Goal: Transaction & Acquisition: Purchase product/service

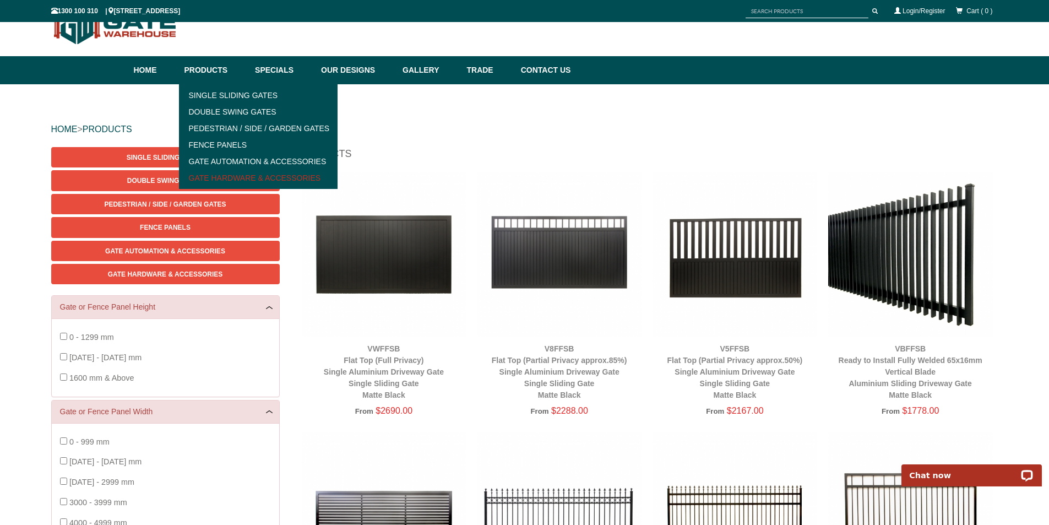
click at [220, 175] on link "Gate Hardware & Accessories" at bounding box center [258, 178] width 153 height 17
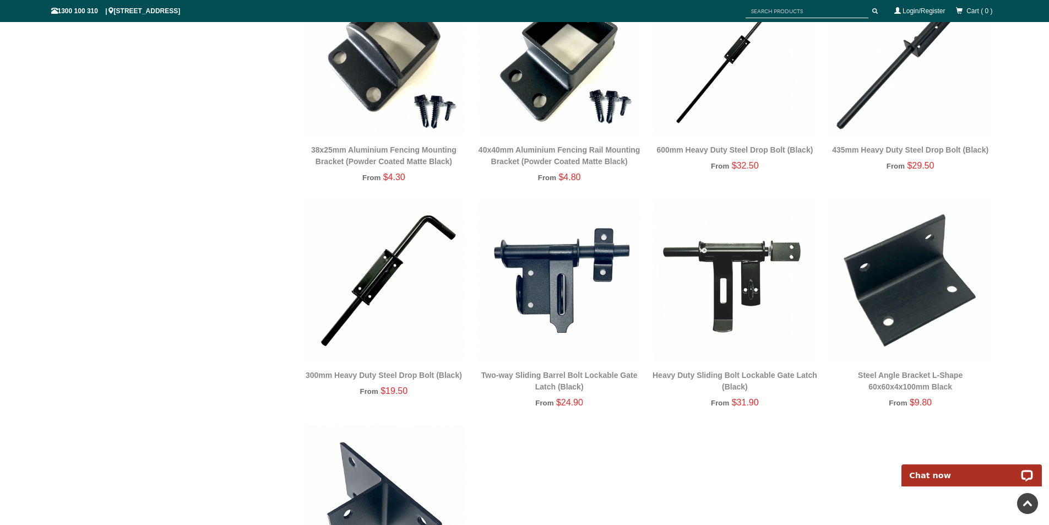
scroll to position [1900, 0]
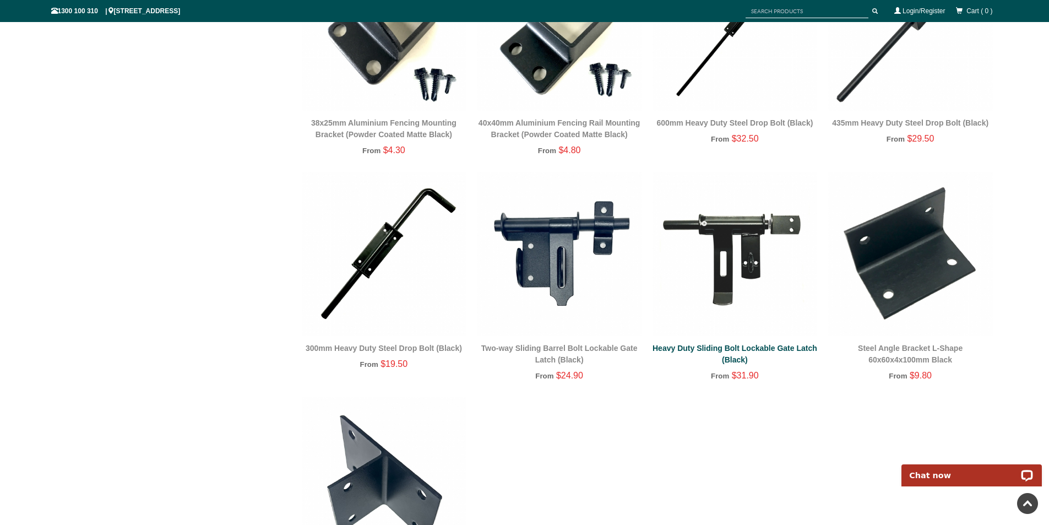
click at [740, 345] on link "Heavy Duty Sliding Bolt Lockable Gate Latch (Black)" at bounding box center [735, 354] width 165 height 20
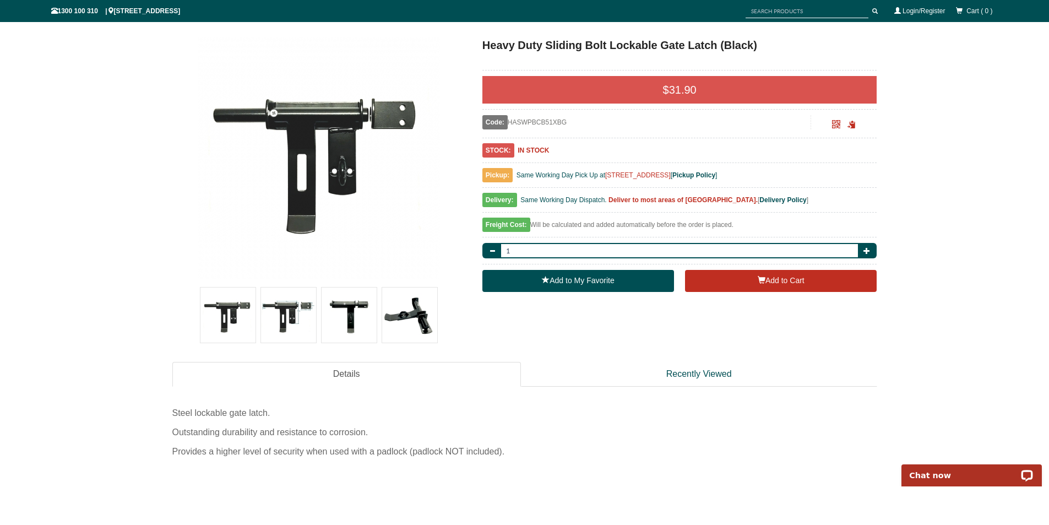
click at [229, 304] on img at bounding box center [228, 315] width 55 height 55
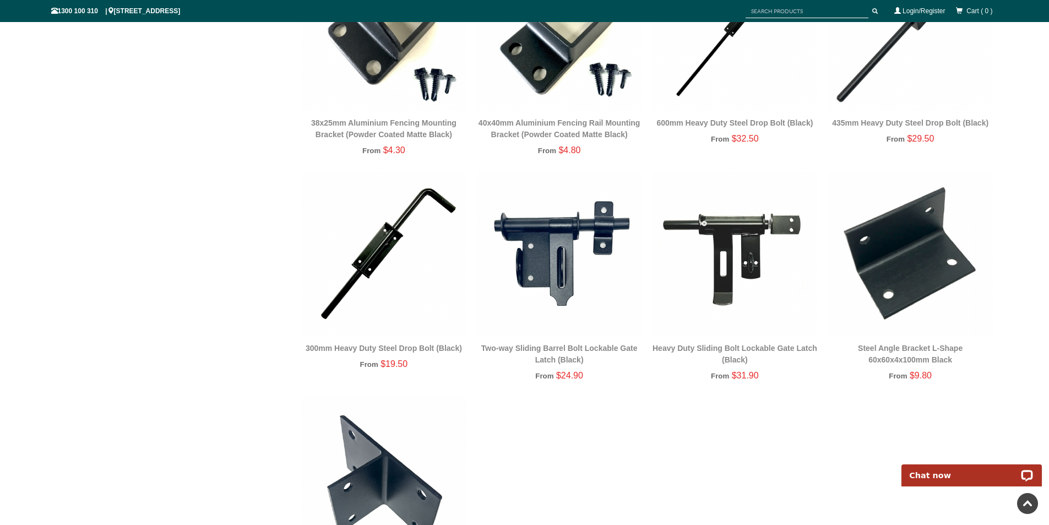
click at [555, 251] on img at bounding box center [559, 254] width 165 height 165
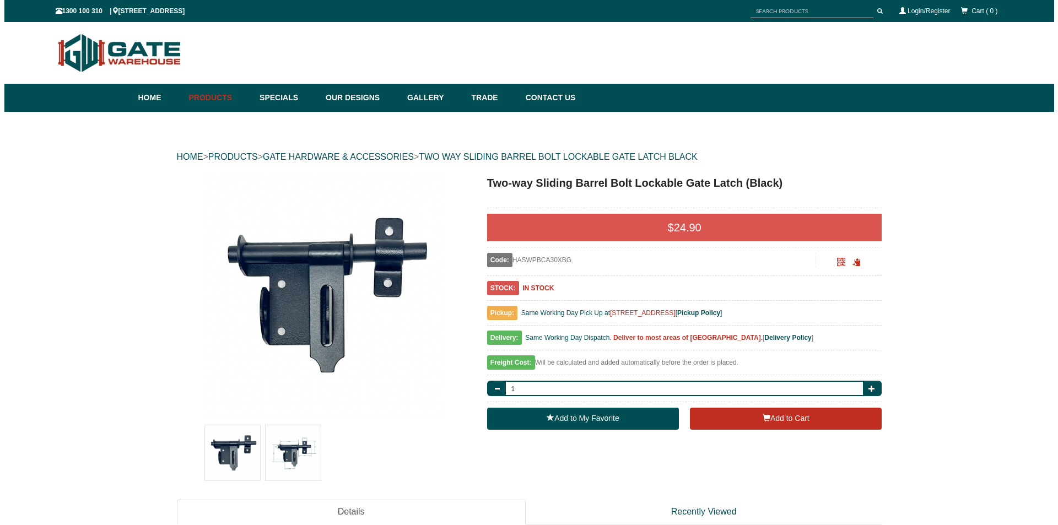
scroll to position [28, 0]
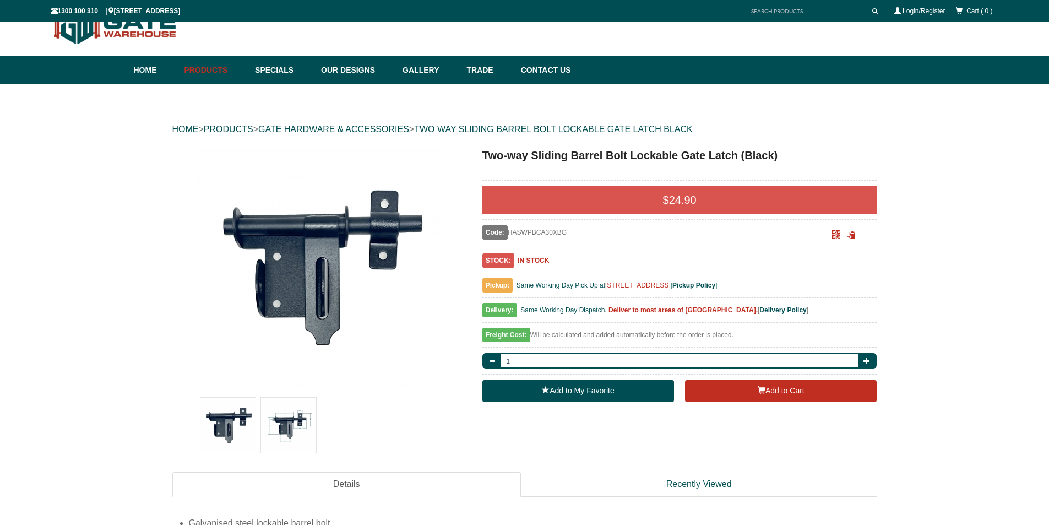
click at [281, 425] on img at bounding box center [288, 425] width 55 height 55
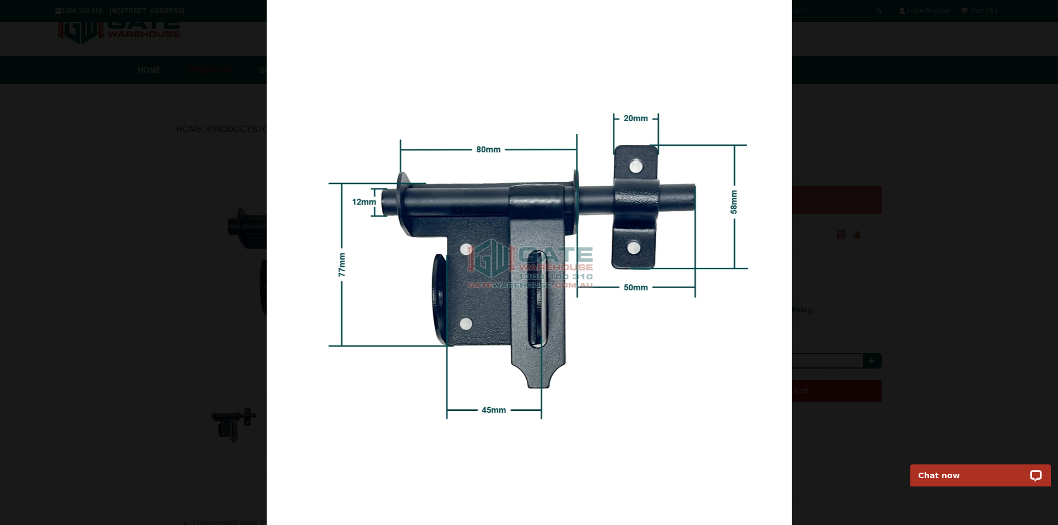
scroll to position [0, 0]
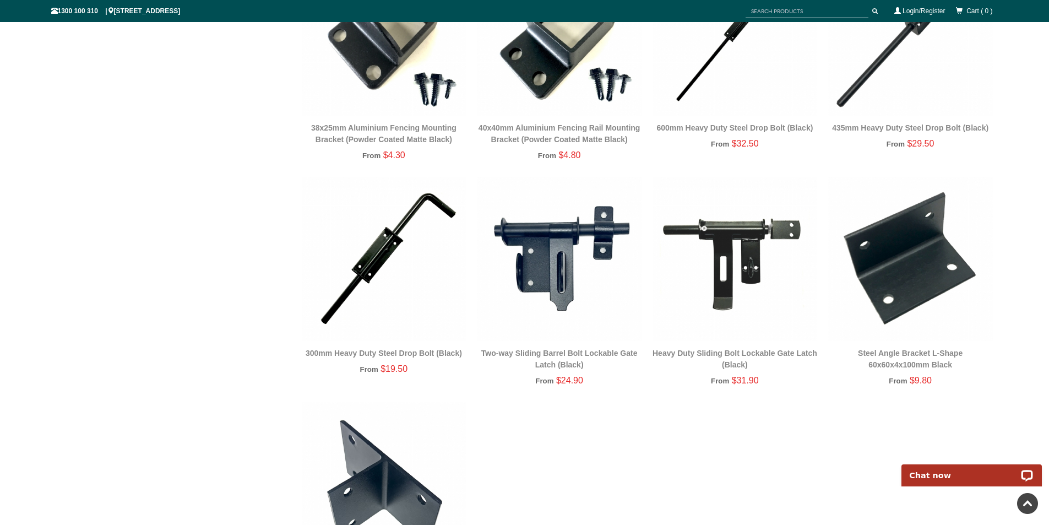
scroll to position [1900, 0]
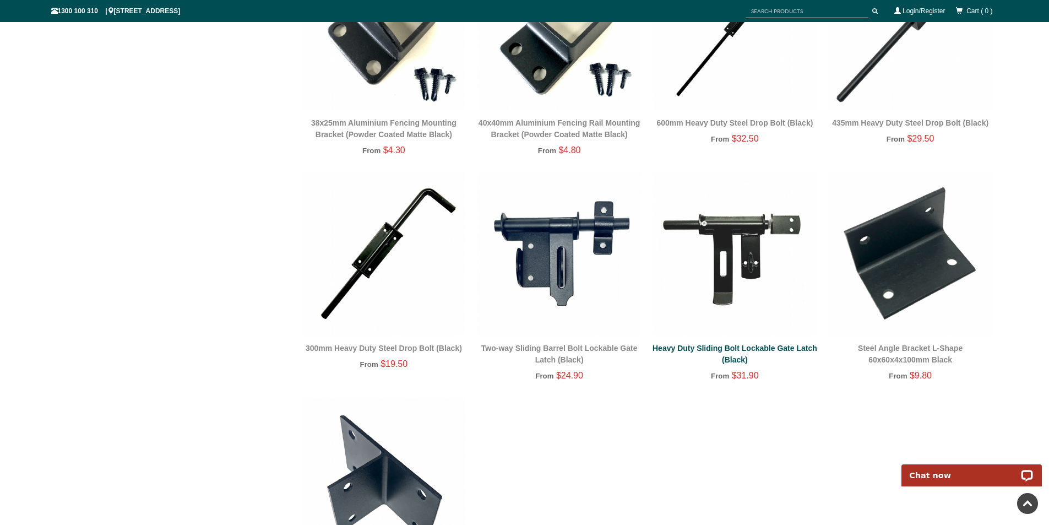
click at [738, 348] on link "Heavy Duty Sliding Bolt Lockable Gate Latch (Black)" at bounding box center [735, 354] width 165 height 20
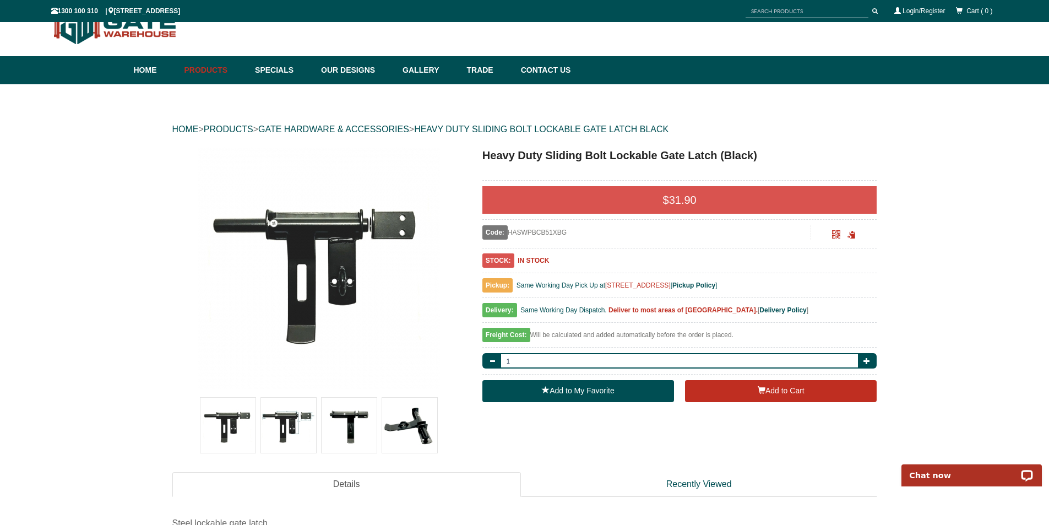
click at [290, 424] on img at bounding box center [288, 425] width 55 height 55
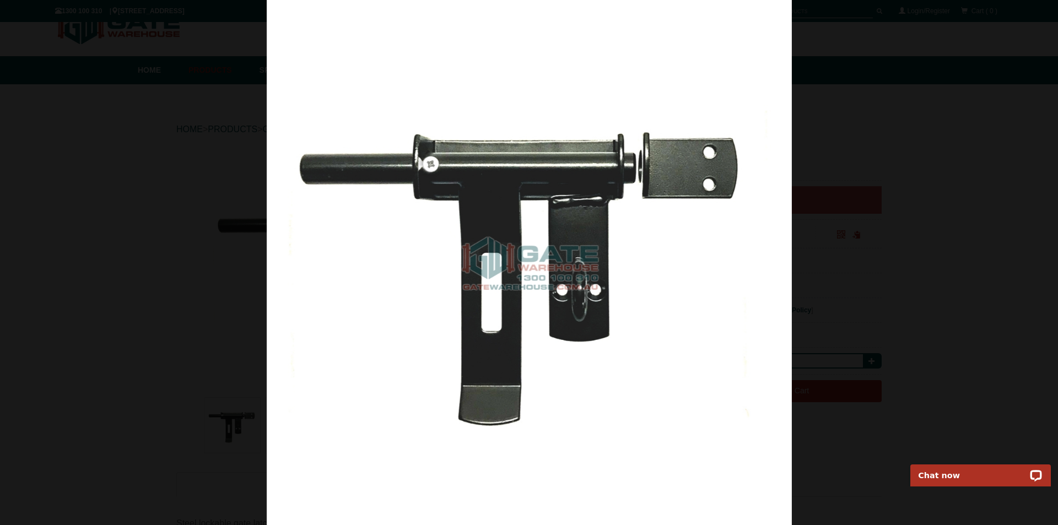
click at [847, 258] on div at bounding box center [529, 262] width 1058 height 525
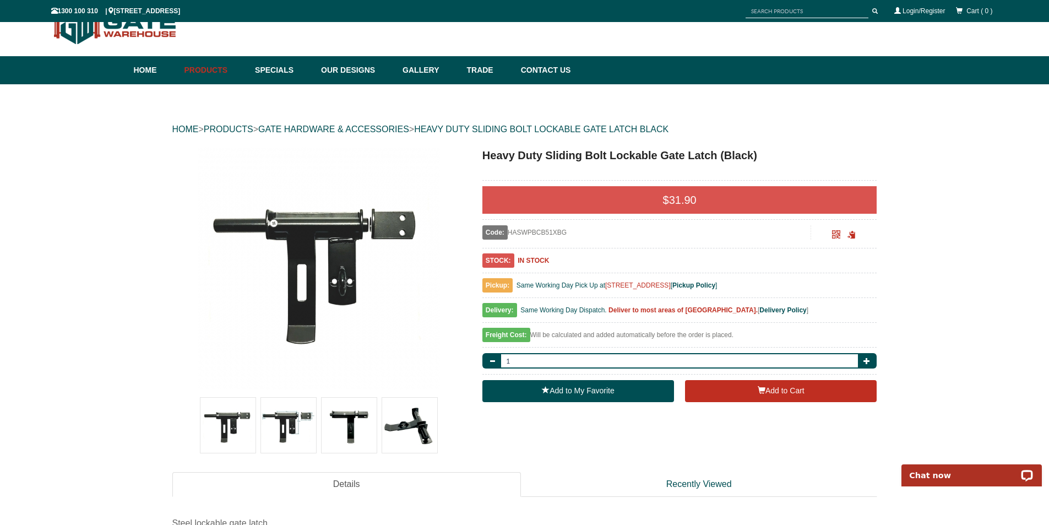
click at [345, 418] on img at bounding box center [349, 425] width 55 height 55
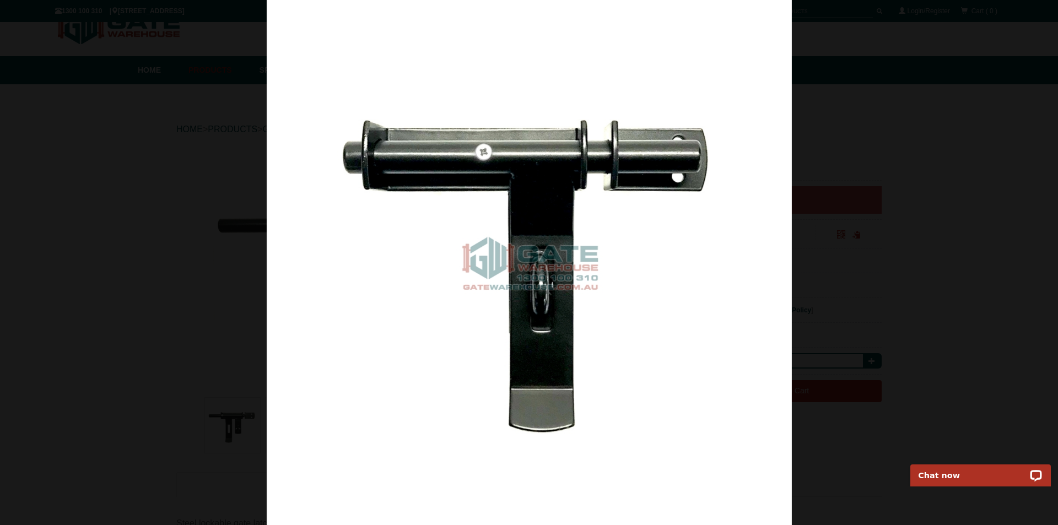
click at [851, 279] on div at bounding box center [529, 262] width 1058 height 525
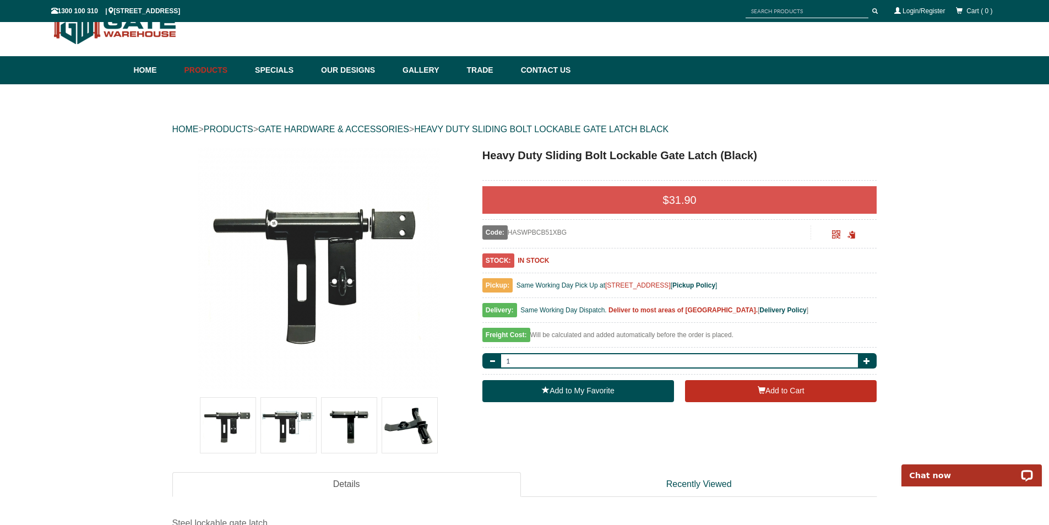
click at [401, 424] on img at bounding box center [409, 425] width 55 height 55
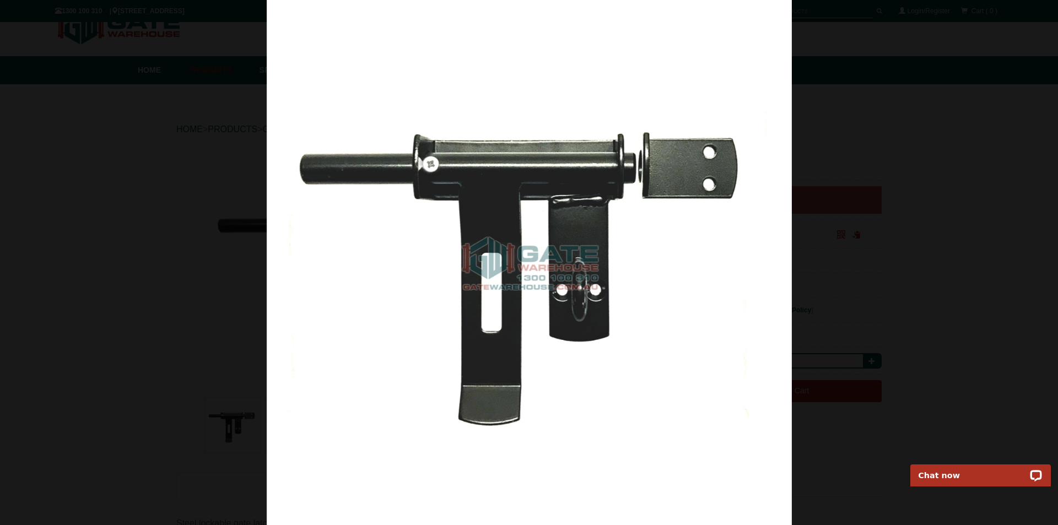
click at [426, 167] on img at bounding box center [529, 262] width 525 height 525
click at [31, 279] on span at bounding box center [33, 279] width 33 height 33
drag, startPoint x: 28, startPoint y: 283, endPoint x: 218, endPoint y: 300, distance: 191.4
click at [28, 282] on span at bounding box center [33, 279] width 33 height 33
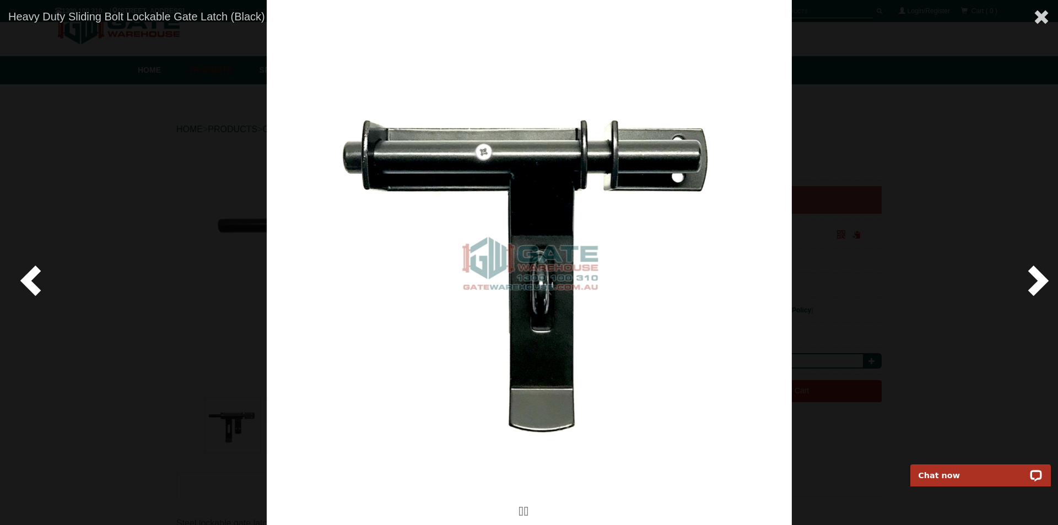
click at [24, 279] on span at bounding box center [33, 279] width 33 height 33
click at [30, 280] on span at bounding box center [33, 279] width 33 height 33
click at [23, 277] on span at bounding box center [33, 279] width 33 height 33
click at [27, 278] on span at bounding box center [33, 279] width 33 height 33
click at [25, 278] on span at bounding box center [33, 279] width 33 height 33
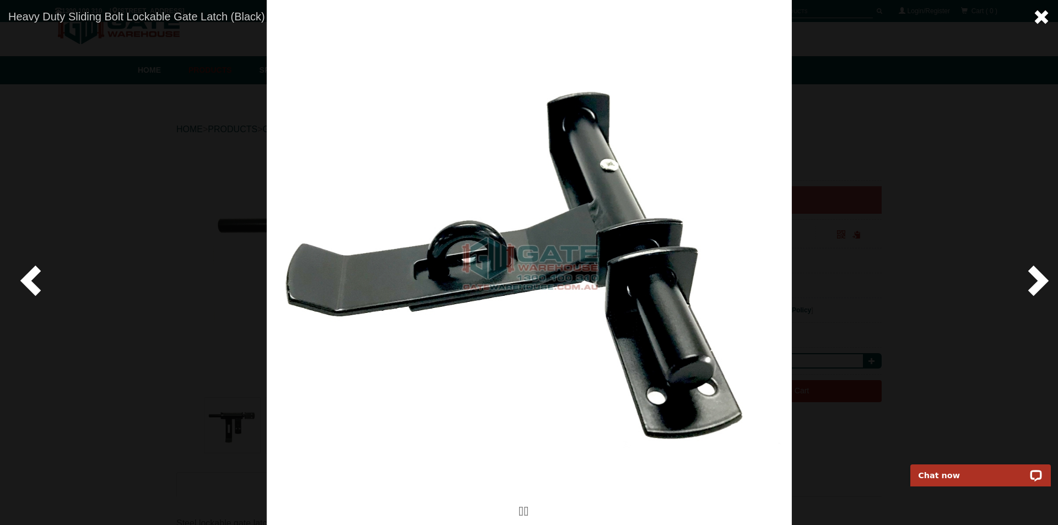
click at [1041, 14] on span at bounding box center [1041, 17] width 17 height 17
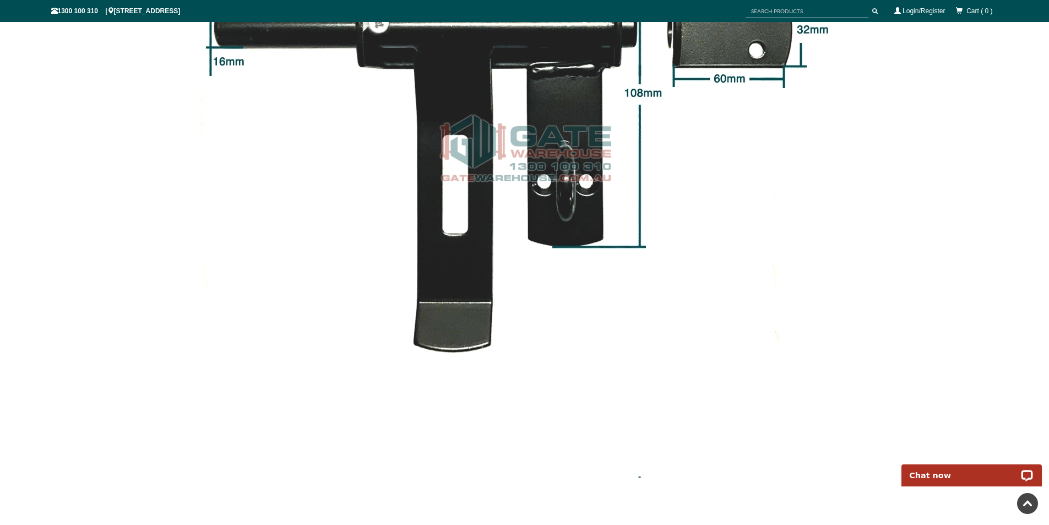
scroll to position [578, 0]
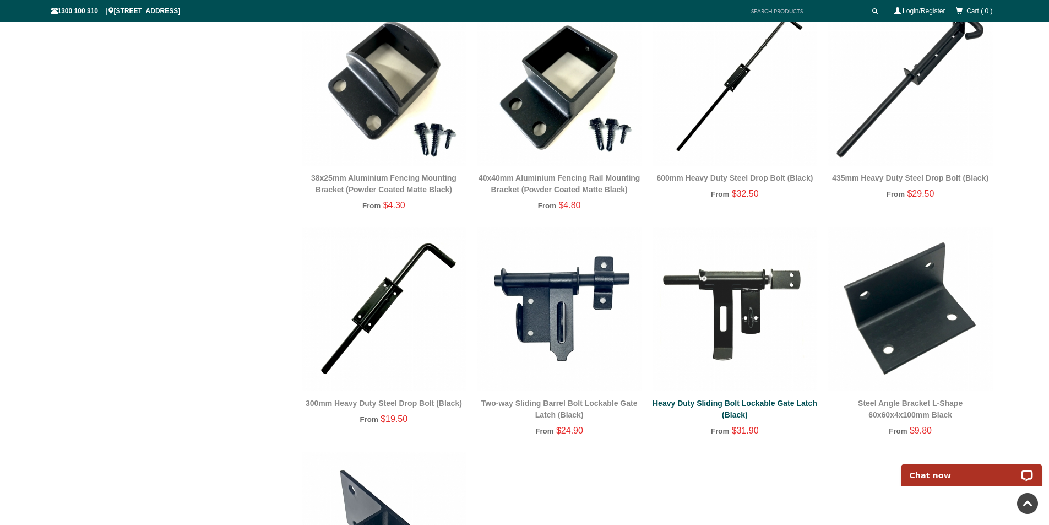
click at [729, 407] on link "Heavy Duty Sliding Bolt Lockable Gate Latch (Black)" at bounding box center [735, 409] width 165 height 20
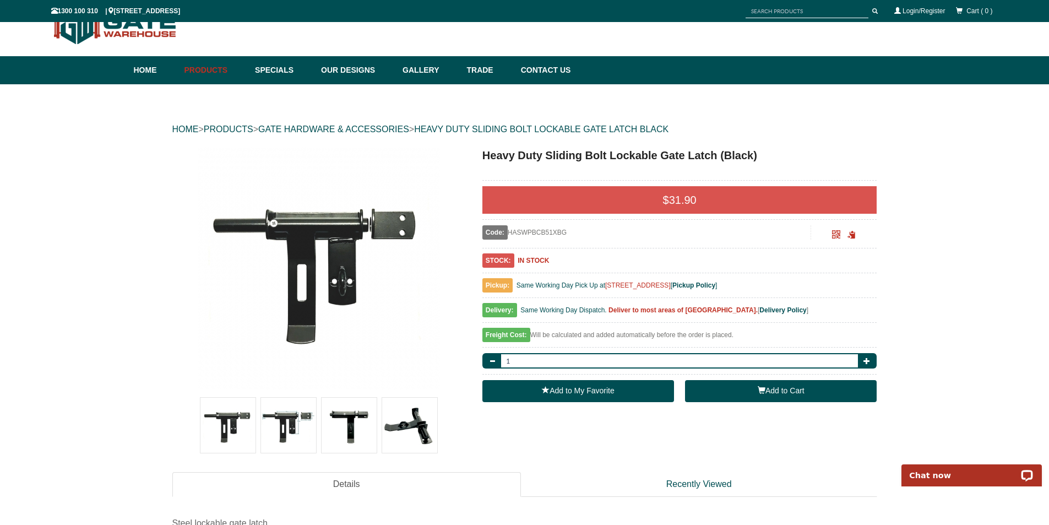
click at [763, 392] on span "button" at bounding box center [762, 390] width 8 height 8
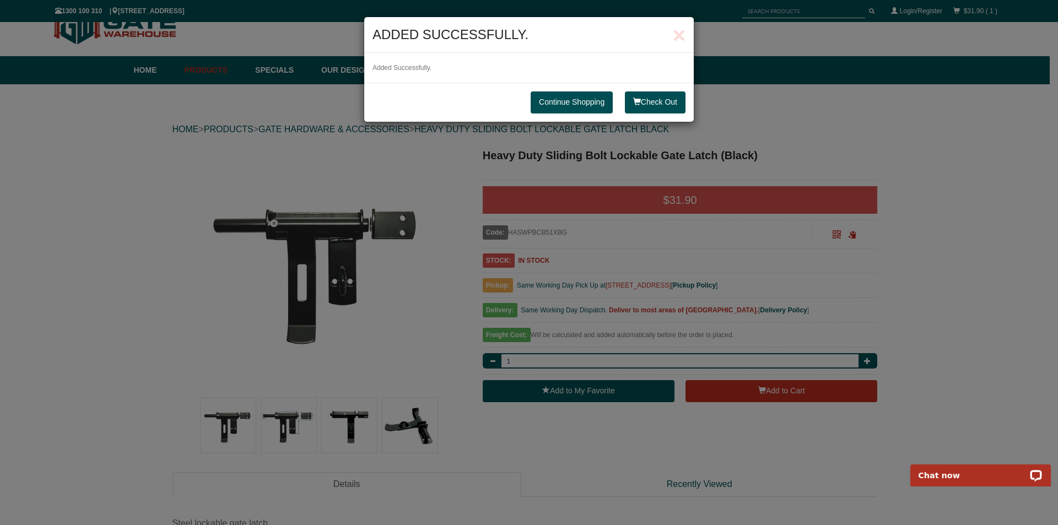
click at [575, 99] on link "Continue Shopping" at bounding box center [571, 102] width 82 height 22
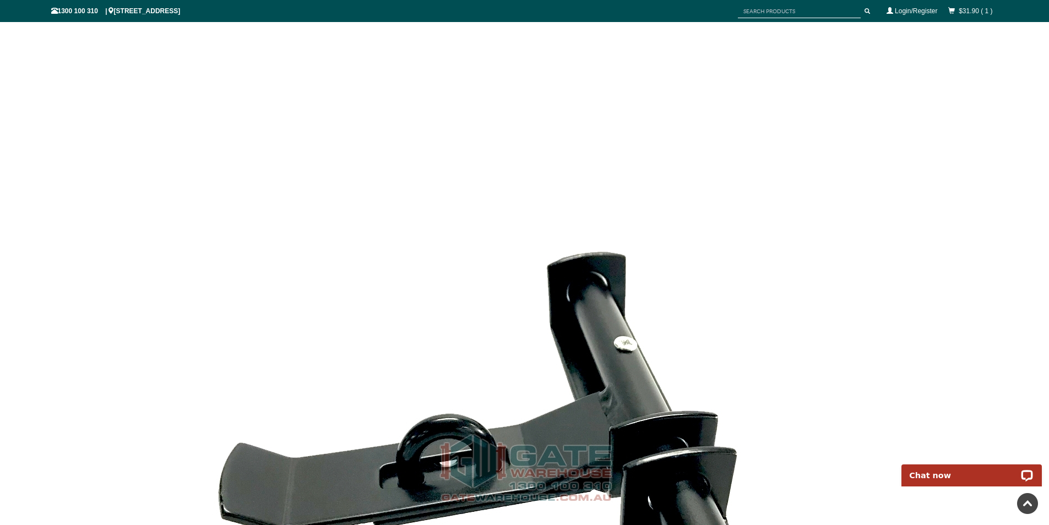
scroll to position [1763, 0]
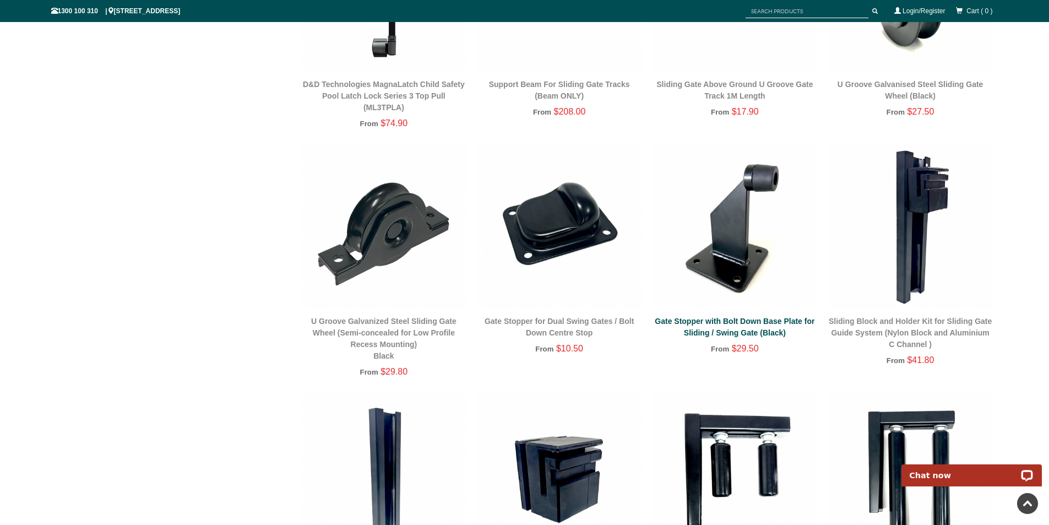
click at [733, 328] on div "Gate Stopper with Bolt Down Base Plate for Sliding / Swing Gate (Black)" at bounding box center [735, 327] width 165 height 23
click at [722, 320] on link "Gate Stopper with Bolt Down Base Plate for Sliding / Swing Gate (Black)" at bounding box center [735, 327] width 160 height 20
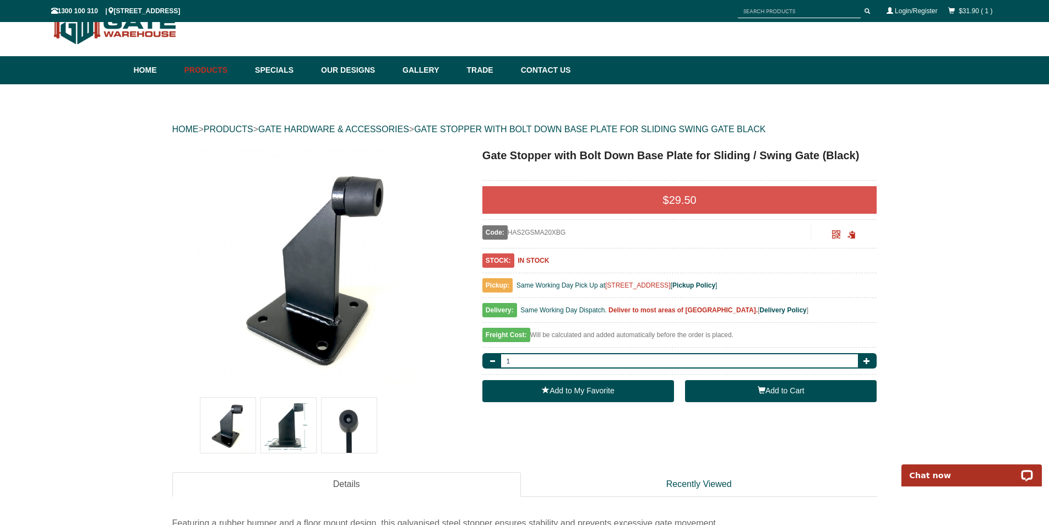
click at [771, 393] on button "Add to Cart" at bounding box center [781, 391] width 192 height 22
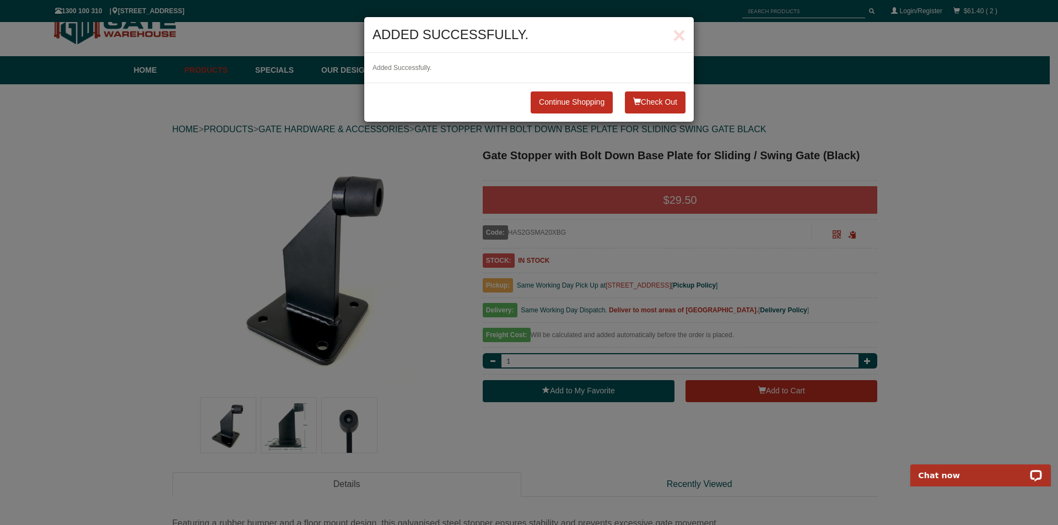
click at [648, 104] on button "Check Out" at bounding box center [655, 102] width 61 height 22
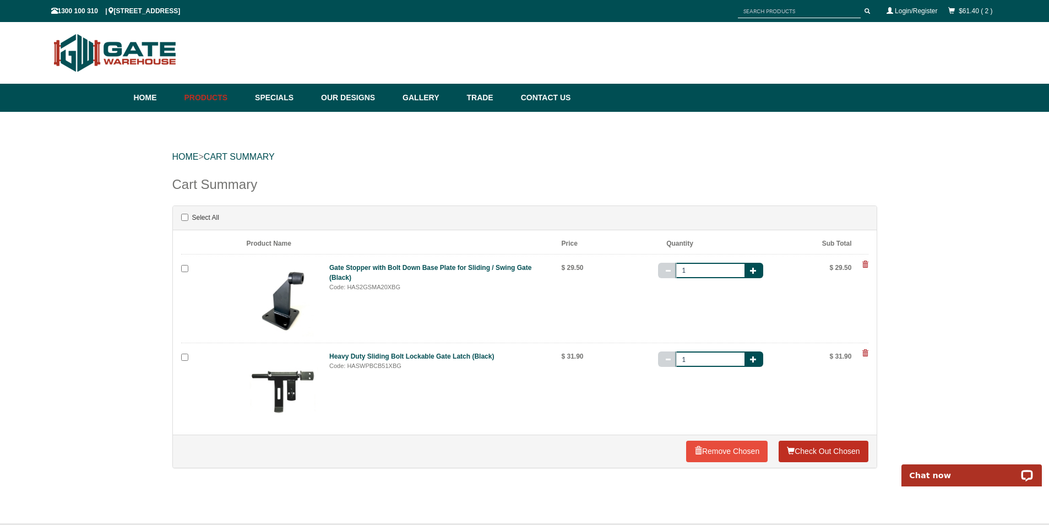
click at [819, 450] on link "Check Out Chosen" at bounding box center [823, 452] width 89 height 22
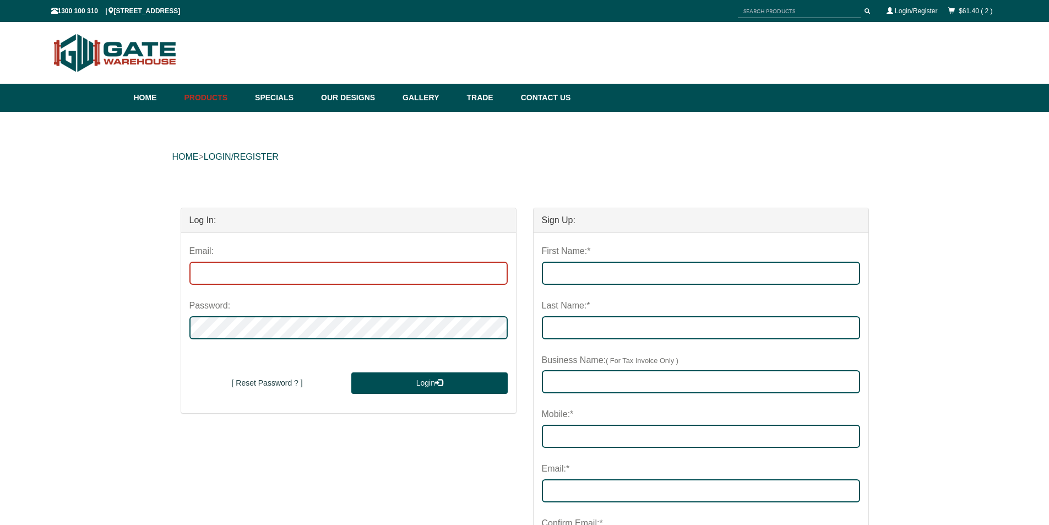
click at [246, 275] on input "email" at bounding box center [348, 273] width 318 height 23
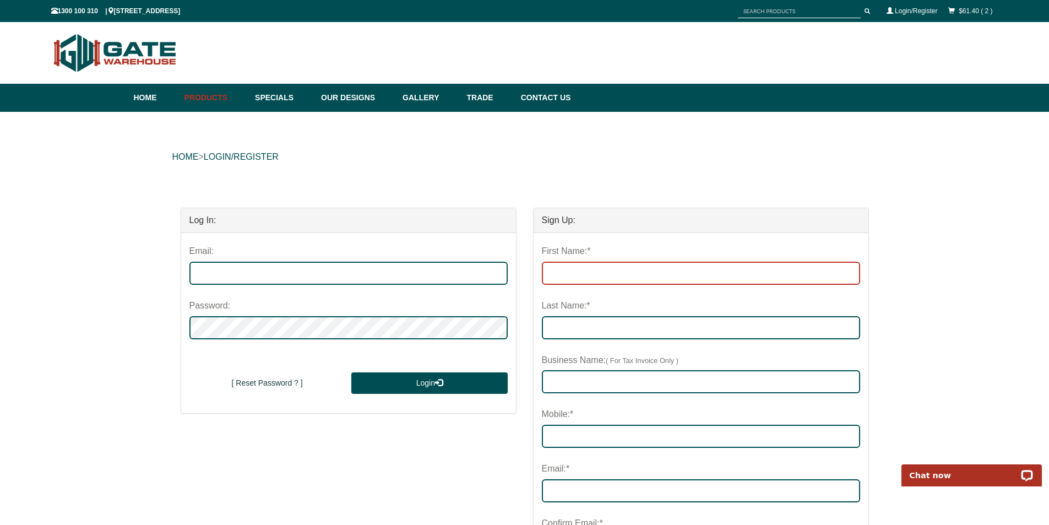
click at [559, 278] on input "First Name:*" at bounding box center [701, 273] width 318 height 23
type input "[PERSON_NAME]"
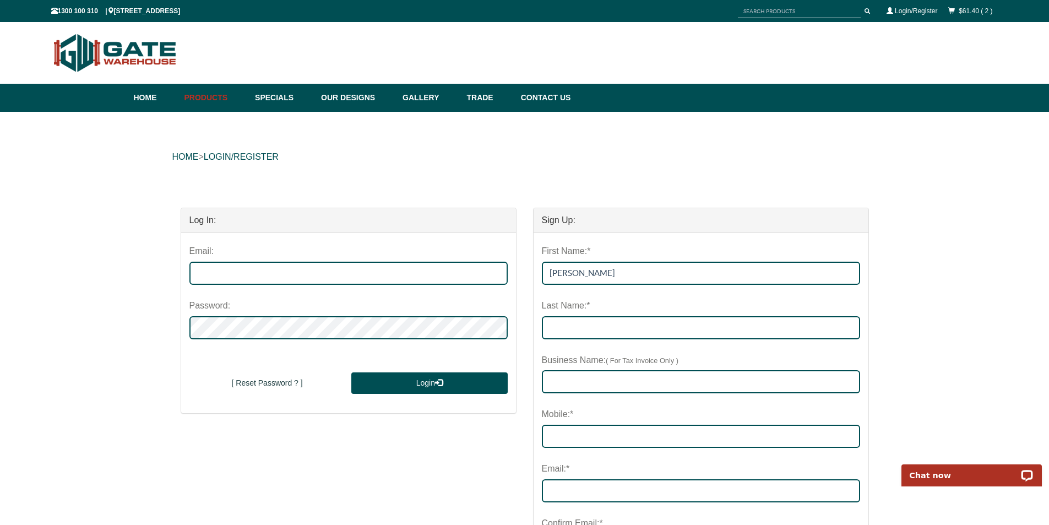
click at [556, 337] on div "First Name:* [PERSON_NAME] Last Name:* Business Name: ( For Tax Invoice Only ) …" at bounding box center [701, 519] width 318 height 557
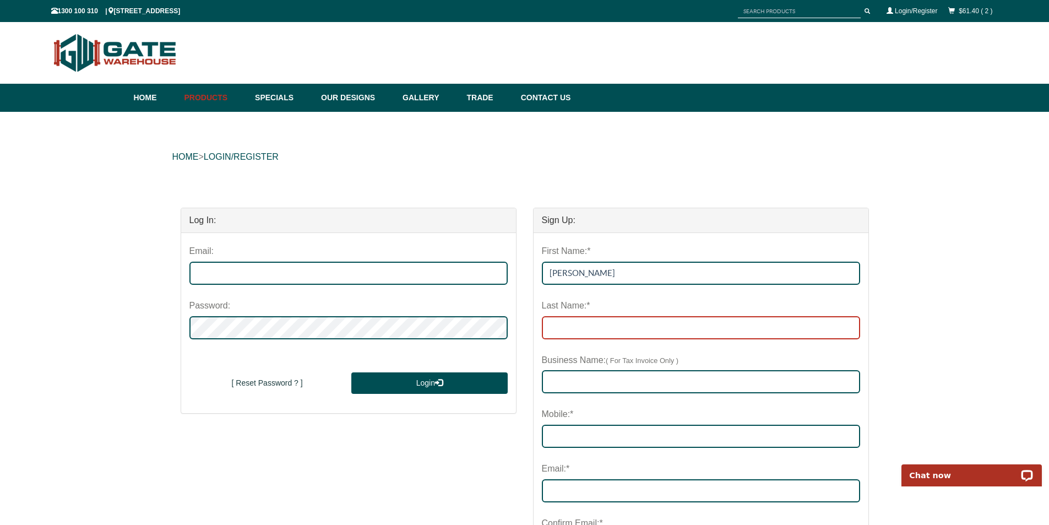
click at [560, 333] on input "Last Name:*" at bounding box center [701, 327] width 318 height 23
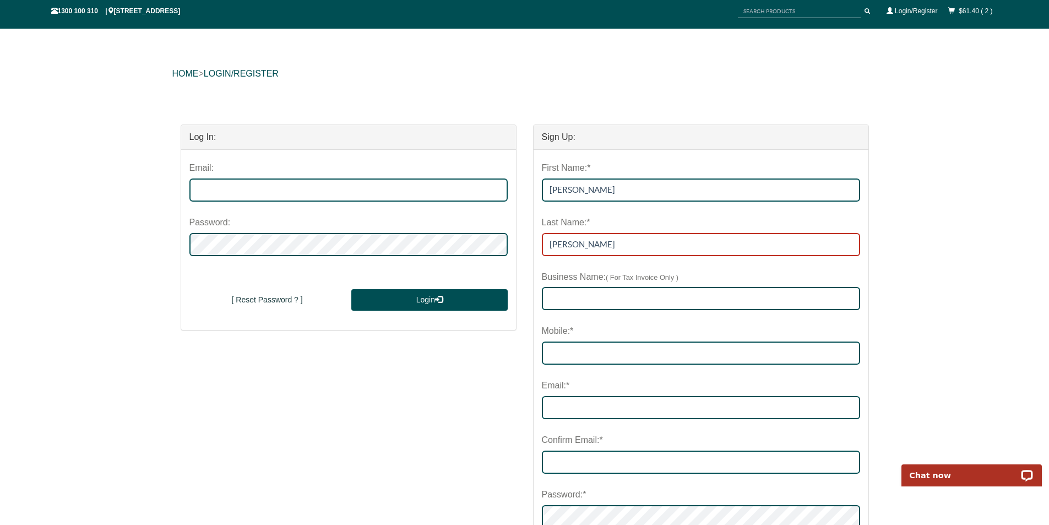
scroll to position [110, 0]
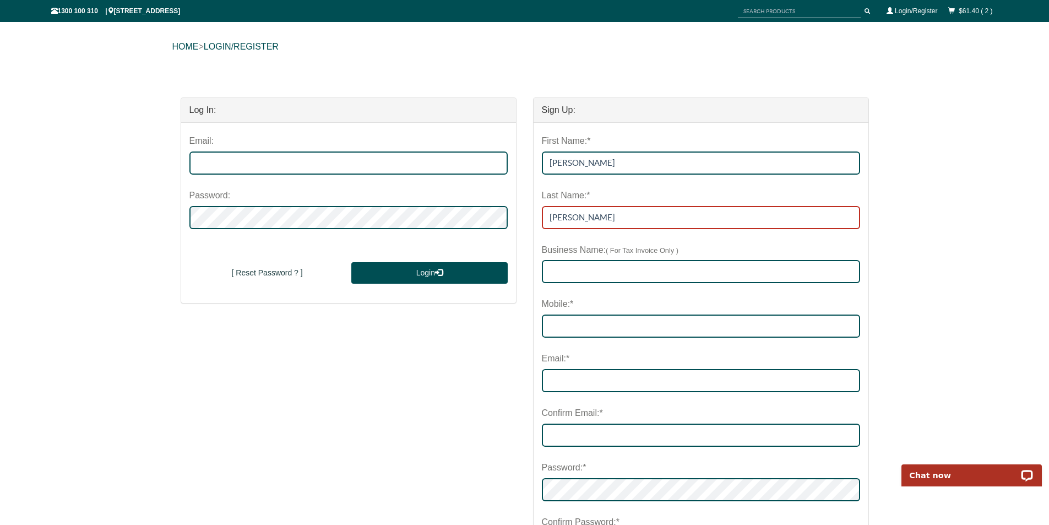
type input "[PERSON_NAME]"
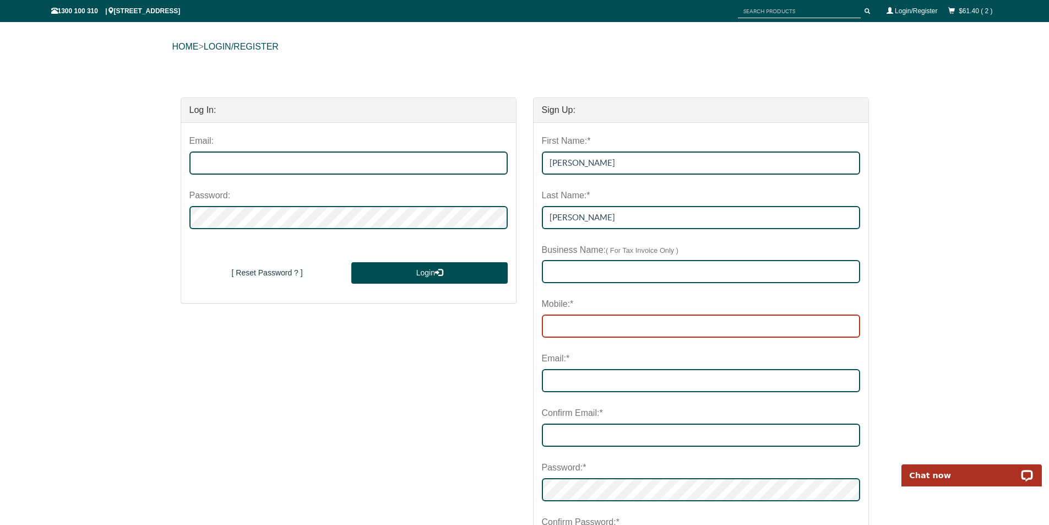
click at [576, 328] on input "Mobile:*" at bounding box center [701, 326] width 318 height 23
type input "0414414364"
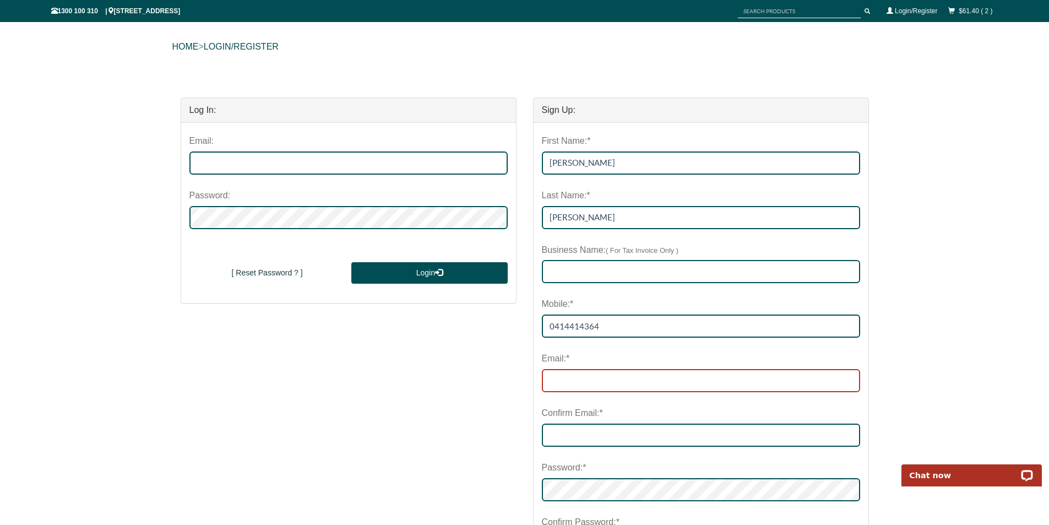
click at [563, 378] on input "email" at bounding box center [701, 380] width 318 height 23
type input "[EMAIL_ADDRESS][PERSON_NAME][DOMAIN_NAME]"
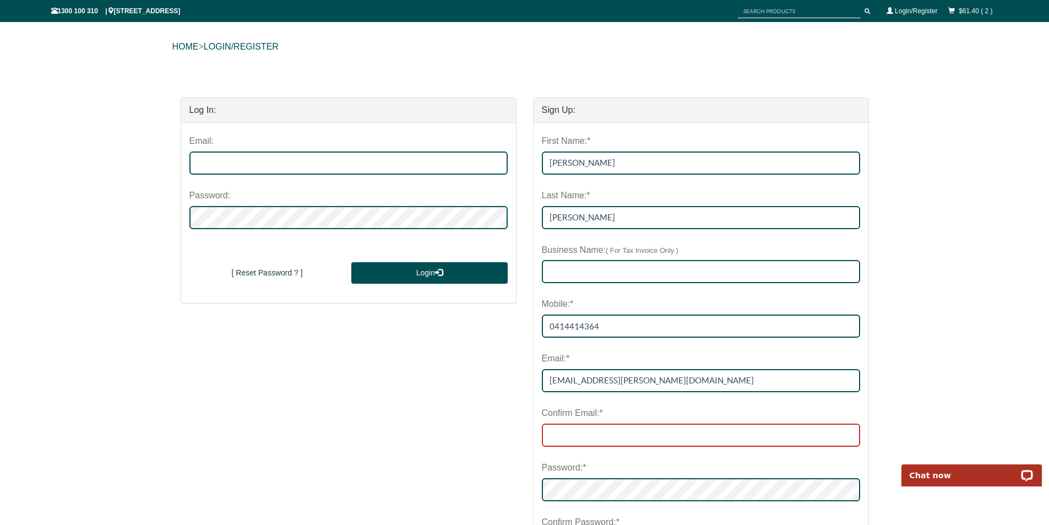
click at [559, 435] on input "Confirm Email:*" at bounding box center [701, 435] width 318 height 23
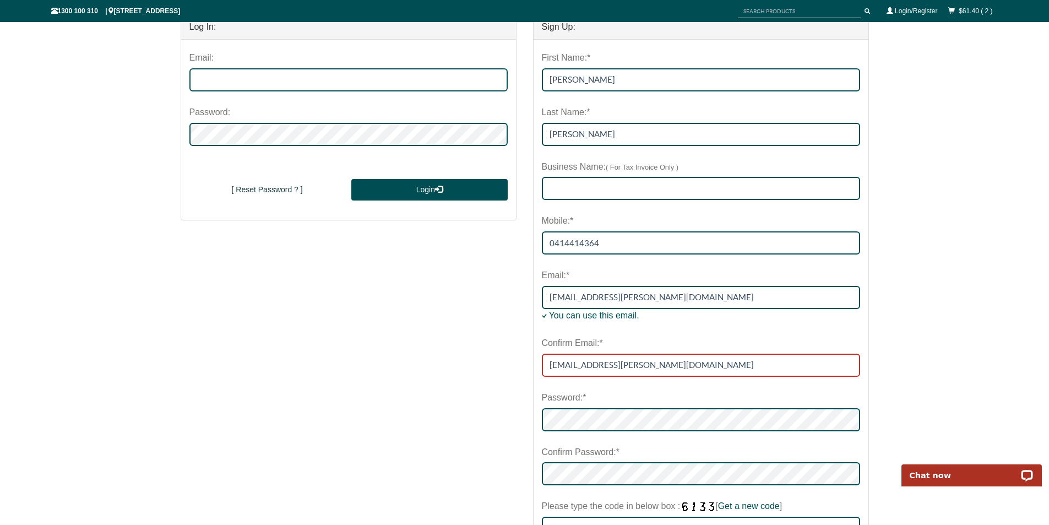
scroll to position [220, 0]
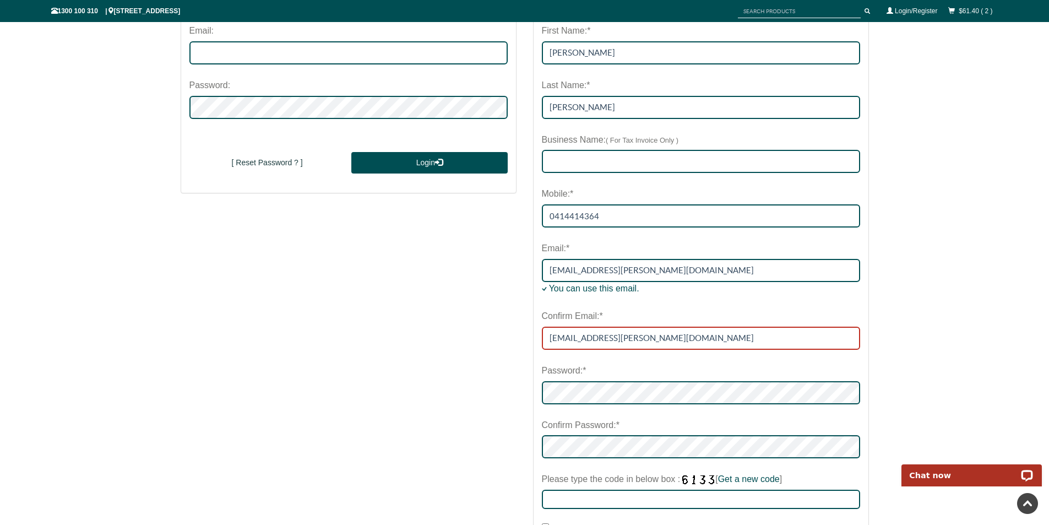
type input "[EMAIL_ADDRESS][PERSON_NAME][DOMAIN_NAME]"
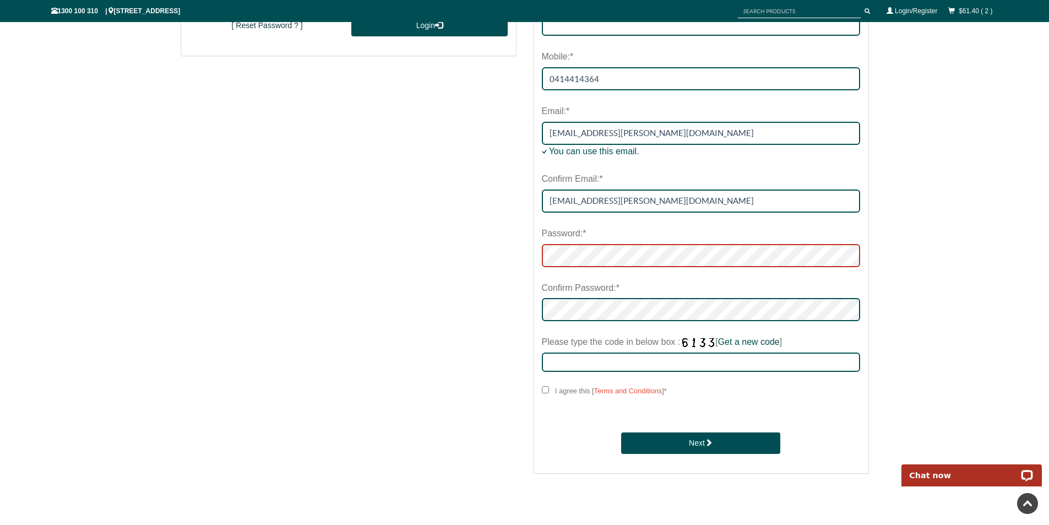
scroll to position [331, 0]
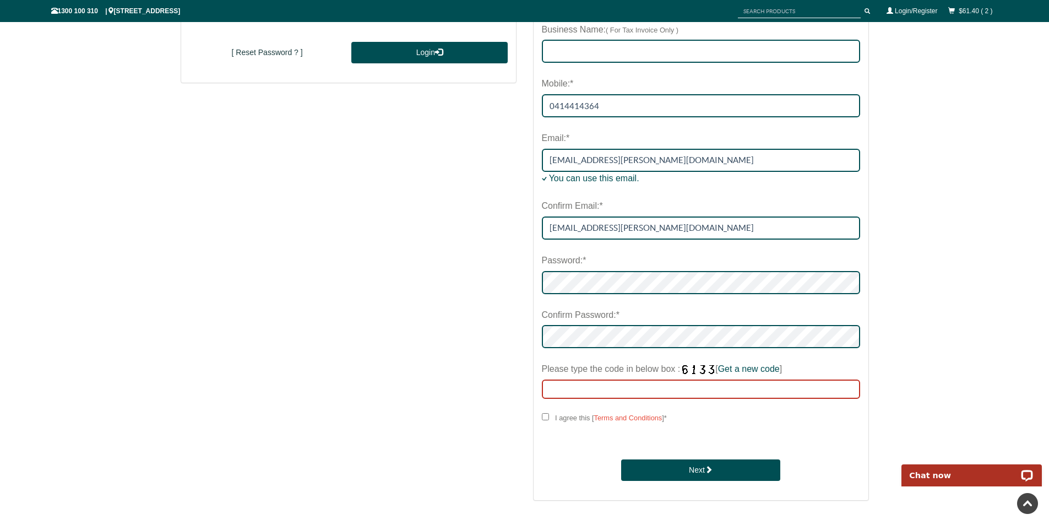
click at [556, 386] on div "Please type the code in below box : [ Get a new code ]" at bounding box center [701, 379] width 318 height 40
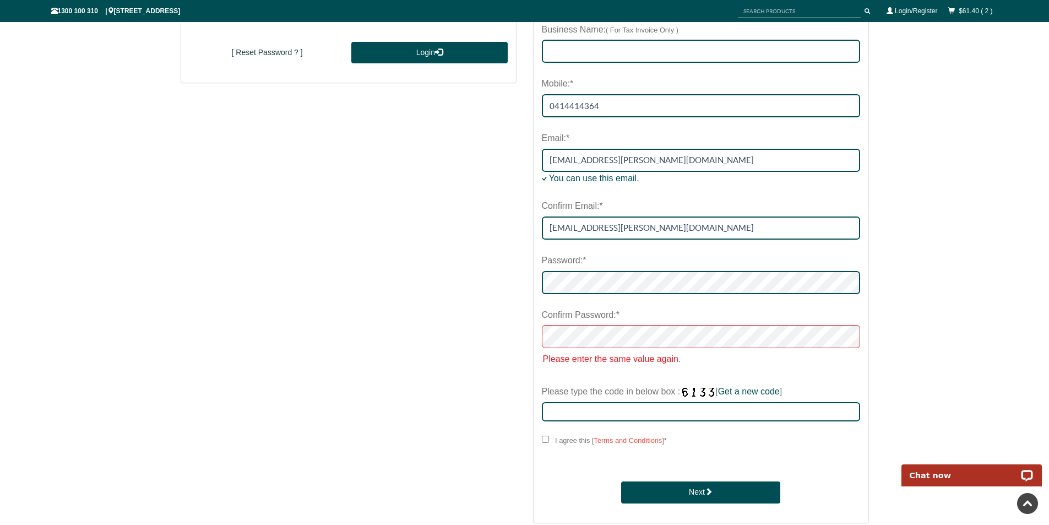
click at [603, 367] on div "First Name:* [PERSON_NAME] Last Name:* [PERSON_NAME] Business Name: ( For Tax I…" at bounding box center [701, 207] width 318 height 593
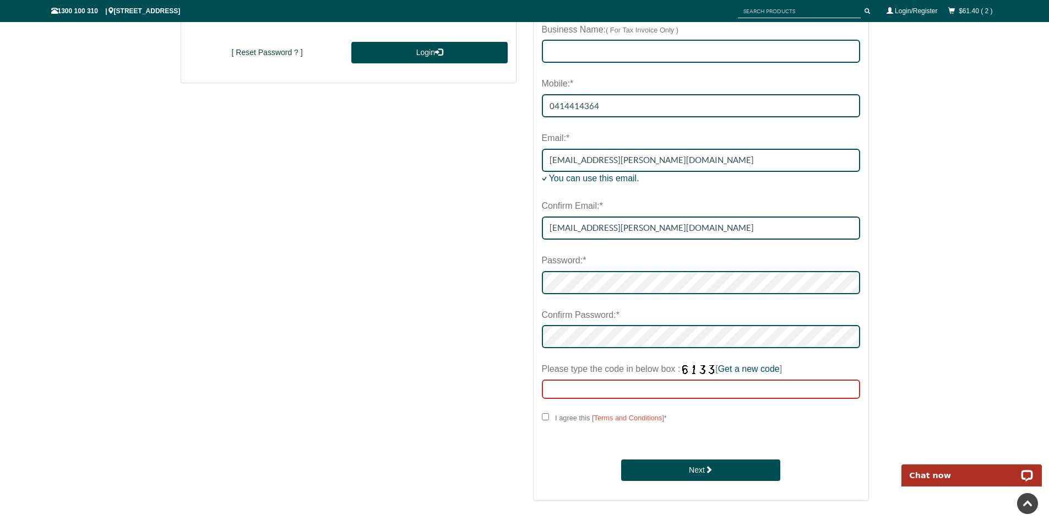
click at [575, 392] on input "Please type the code in below box : [ Get a new code ]" at bounding box center [701, 389] width 318 height 19
type input "9979"
click at [543, 420] on input "I agree this [ Terms and Conditions ] *" at bounding box center [545, 416] width 7 height 7
checkbox input "****"
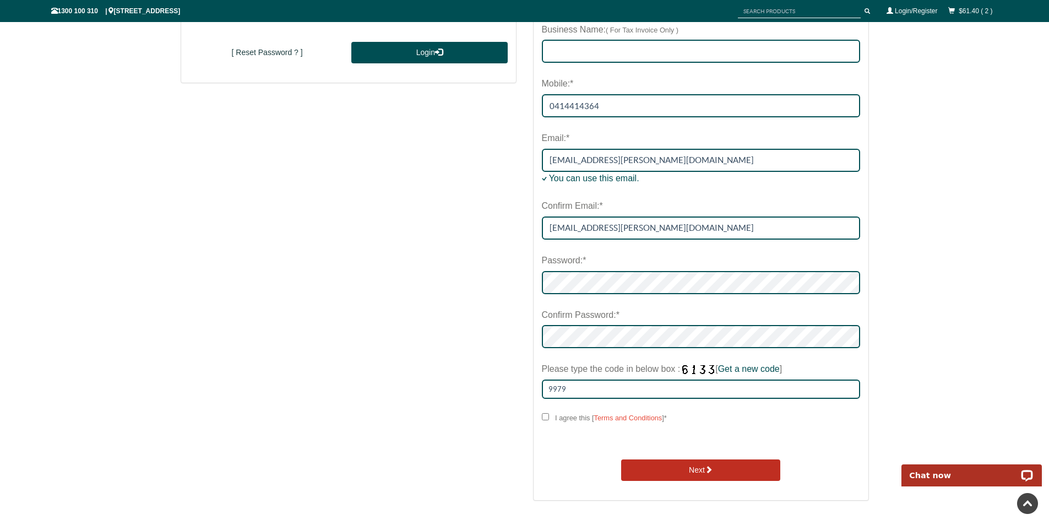
click at [670, 470] on button "Next" at bounding box center [700, 470] width 159 height 22
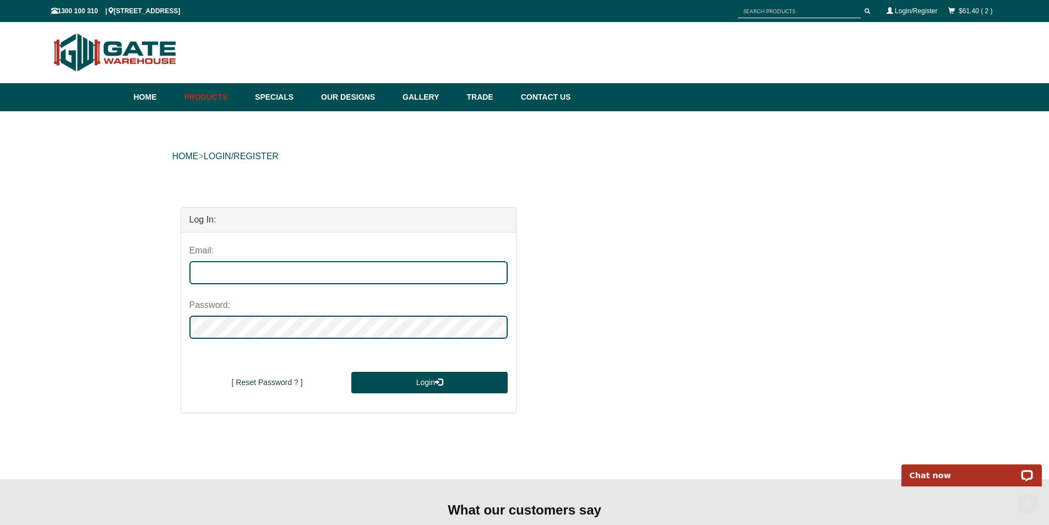
scroll to position [0, 0]
